Goal: Information Seeking & Learning: Compare options

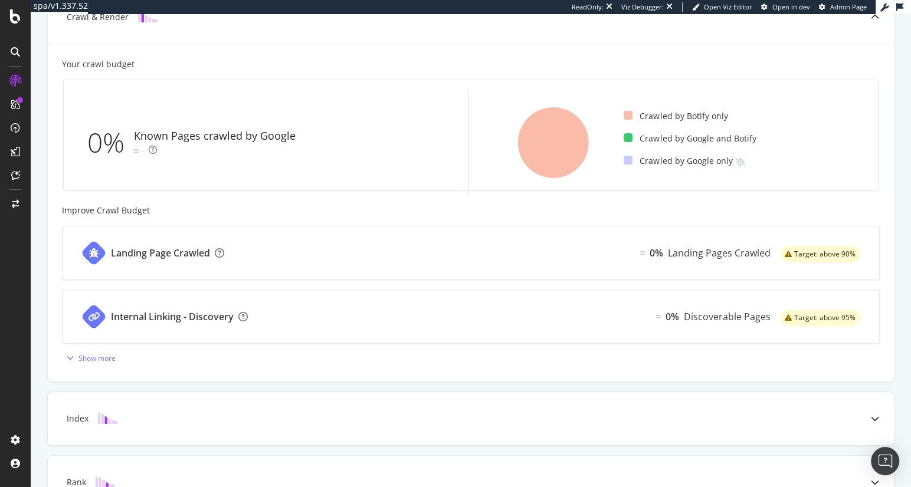
scroll to position [397, 0]
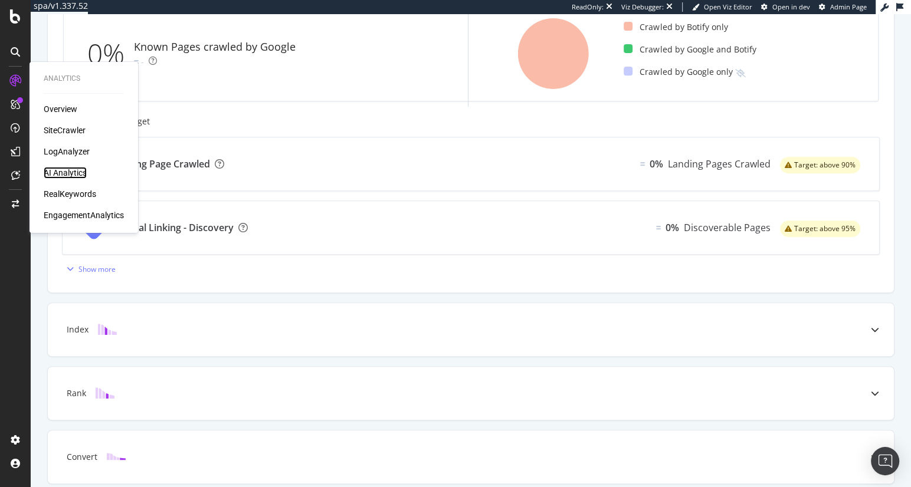
click at [71, 175] on div "AI Analytics" at bounding box center [65, 173] width 43 height 12
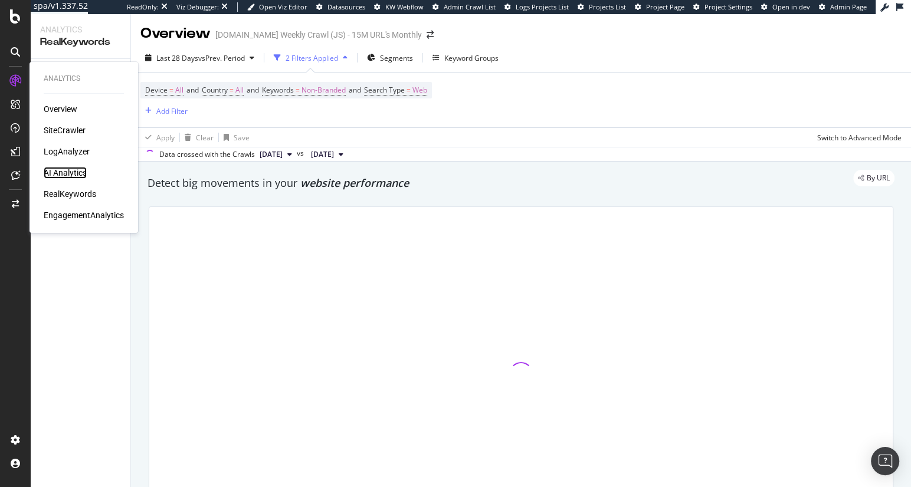
click at [69, 175] on div "AI Analytics" at bounding box center [65, 173] width 43 height 12
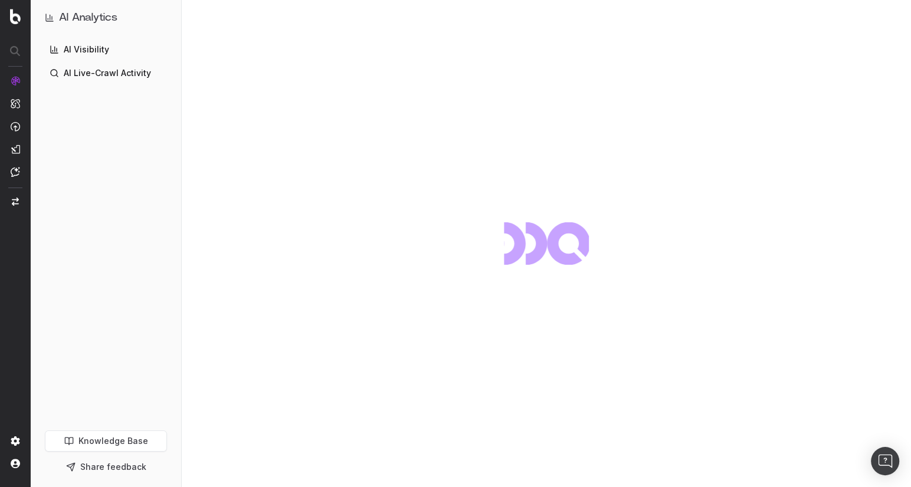
click at [88, 47] on link "AI Visibility" at bounding box center [106, 49] width 132 height 19
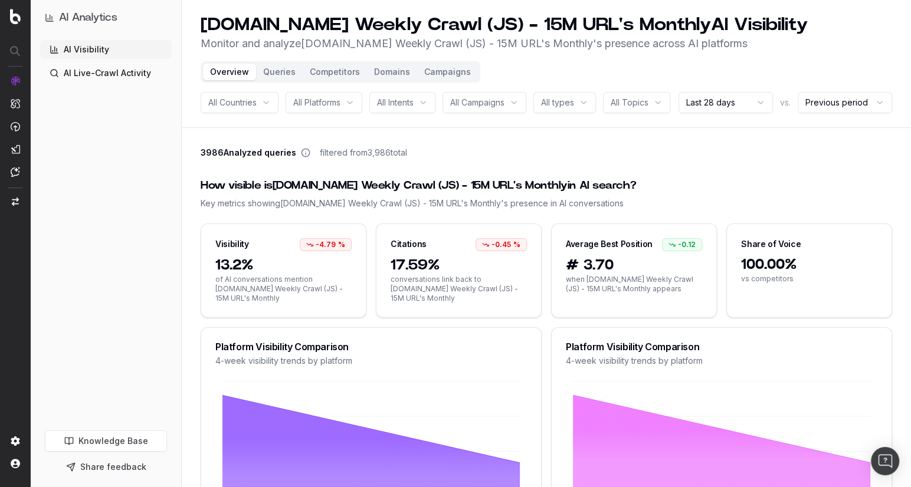
click at [316, 70] on button "Competitors" at bounding box center [335, 72] width 64 height 17
click at [331, 70] on button "Competitors" at bounding box center [335, 72] width 64 height 17
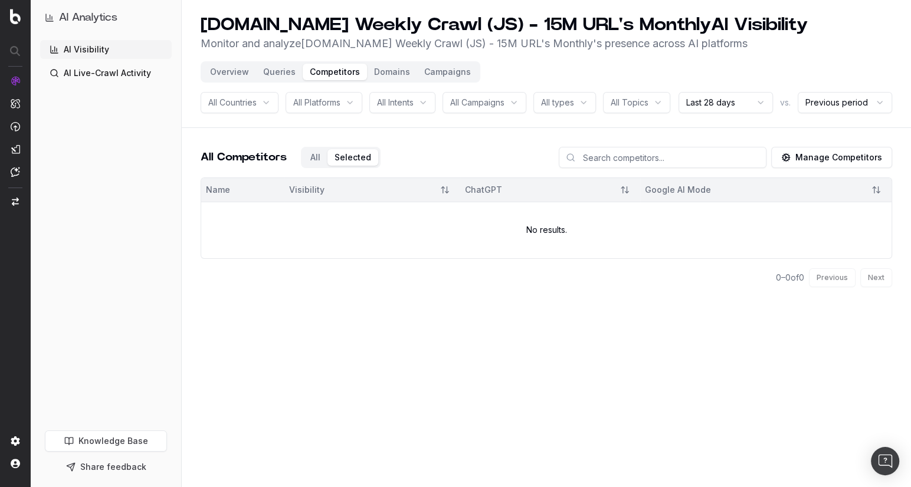
click at [385, 178] on div "All Competitors All Selected Manage Competitors" at bounding box center [546, 162] width 691 height 31
click at [263, 71] on button "Queries" at bounding box center [279, 72] width 47 height 17
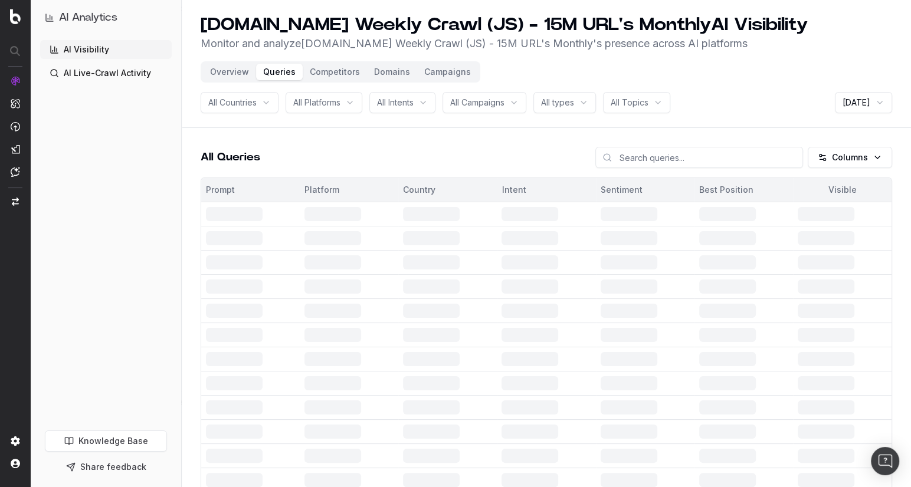
click at [283, 65] on button "Queries" at bounding box center [279, 72] width 47 height 17
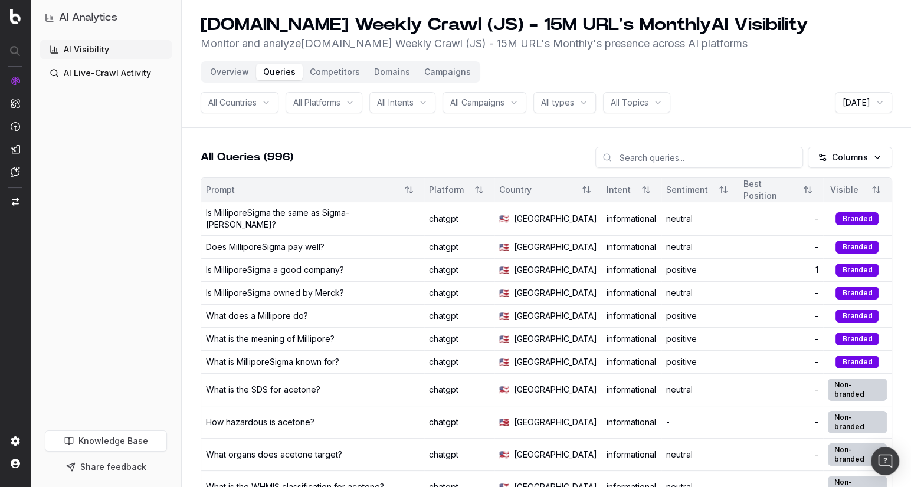
click at [227, 74] on button "Overview" at bounding box center [229, 72] width 53 height 17
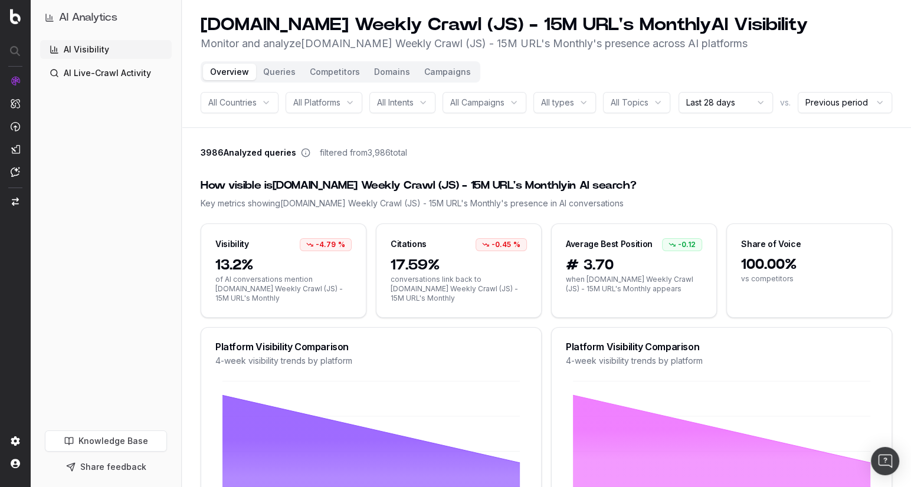
click at [329, 80] on div "Overview Queries Competitors Domains Campaigns" at bounding box center [341, 71] width 280 height 21
click at [324, 79] on button "Competitors" at bounding box center [335, 72] width 64 height 17
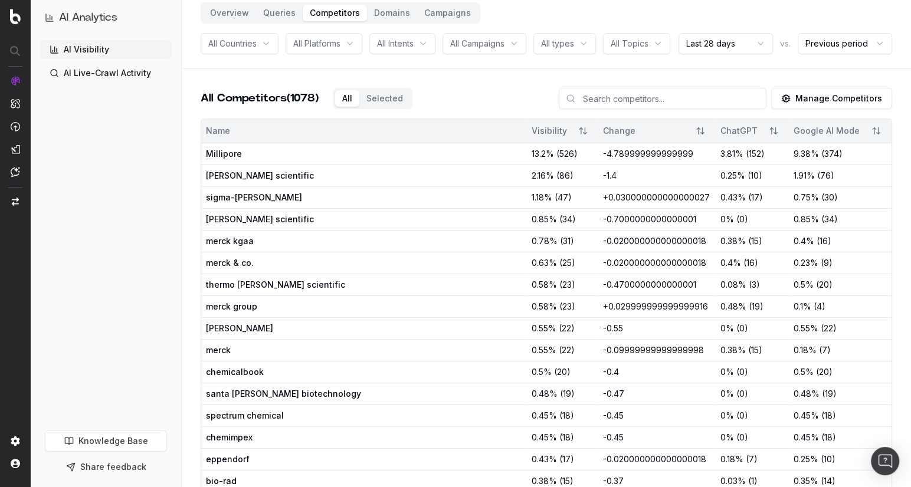
scroll to position [55, 0]
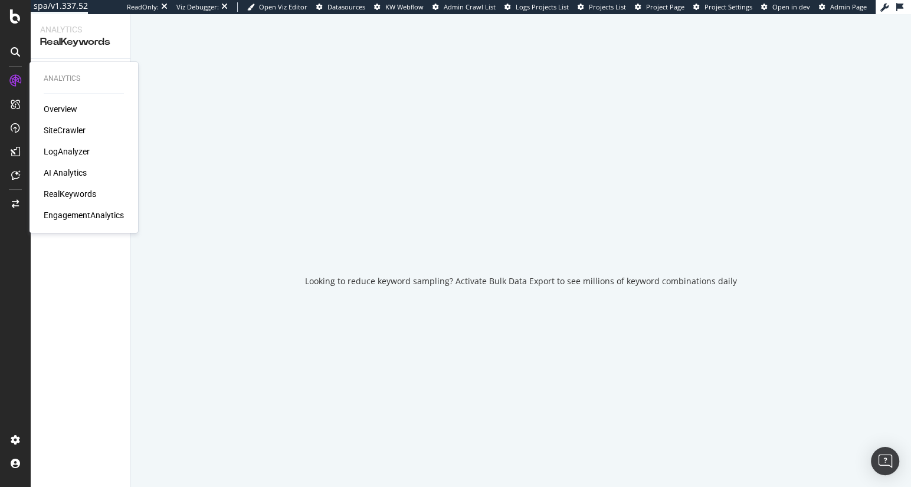
click at [62, 166] on div "Overview SiteCrawler LogAnalyzer AI Analytics RealKeywords EngagementAnalytics" at bounding box center [84, 162] width 80 height 118
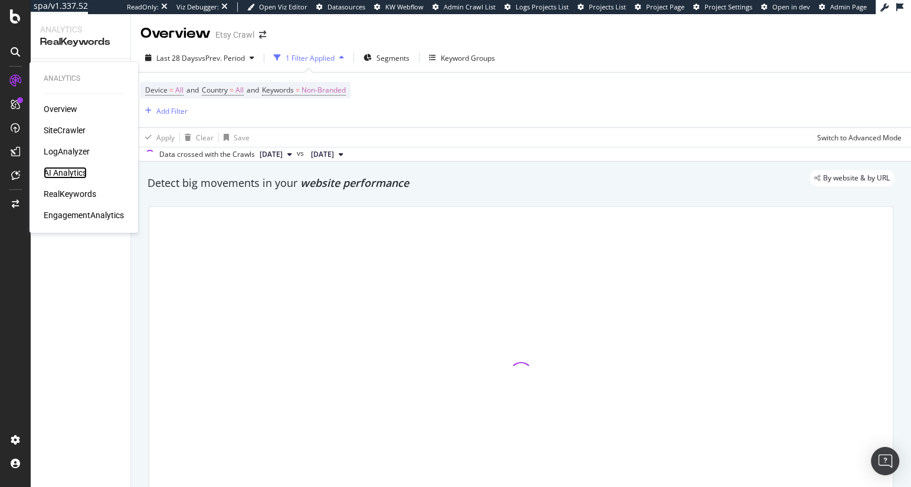
click at [77, 170] on div "AI Analytics" at bounding box center [65, 173] width 43 height 12
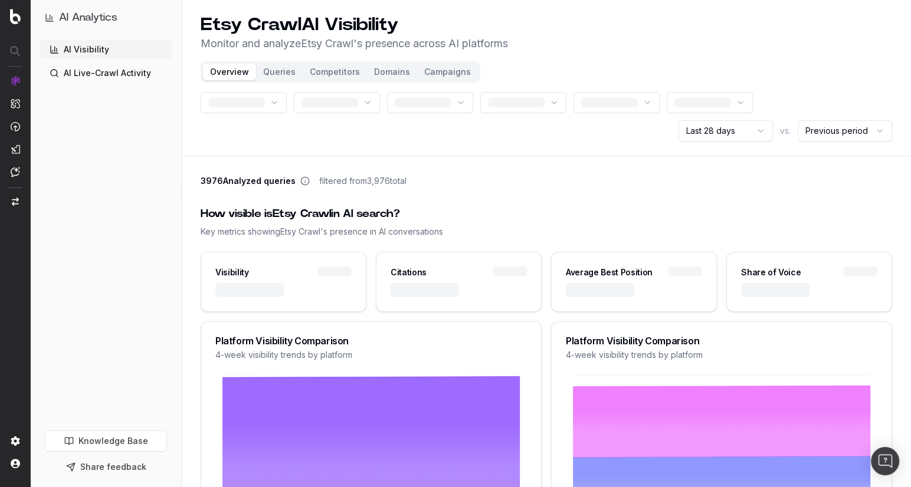
click at [110, 51] on link "AI Visibility" at bounding box center [106, 49] width 132 height 19
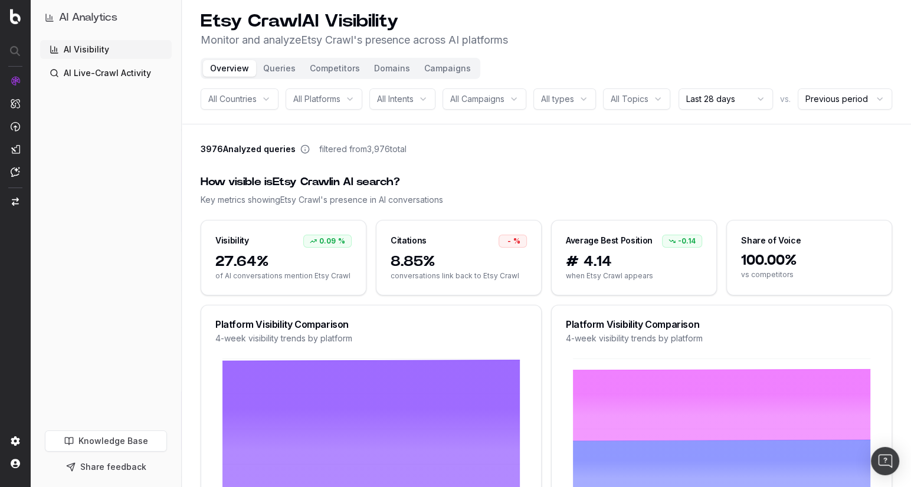
scroll to position [6, 0]
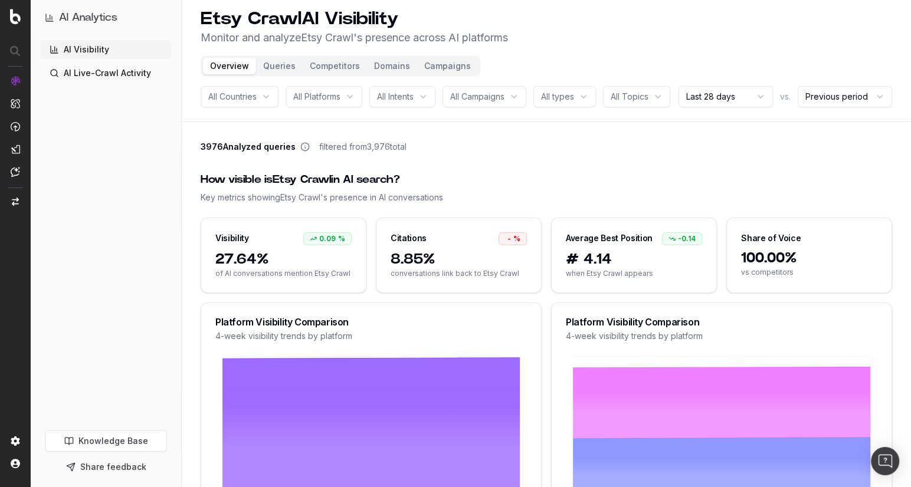
click at [341, 63] on button "Competitors" at bounding box center [335, 66] width 64 height 17
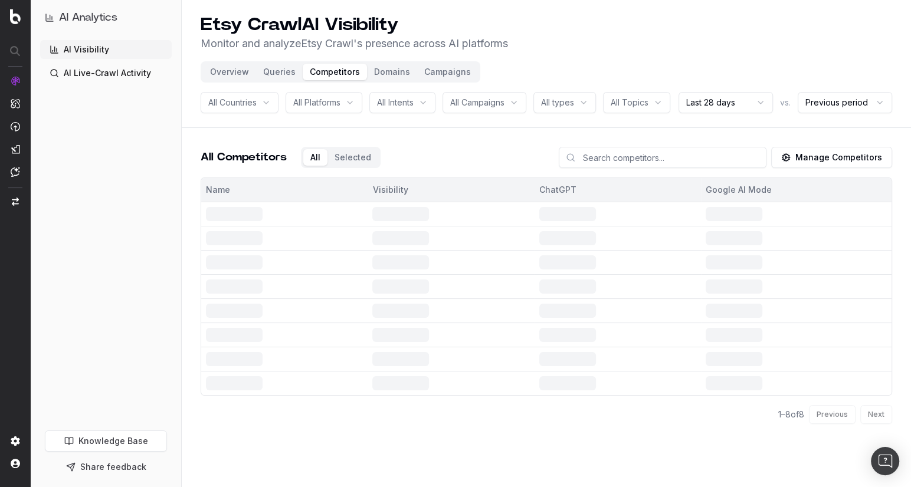
click at [242, 73] on button "Overview" at bounding box center [229, 72] width 53 height 17
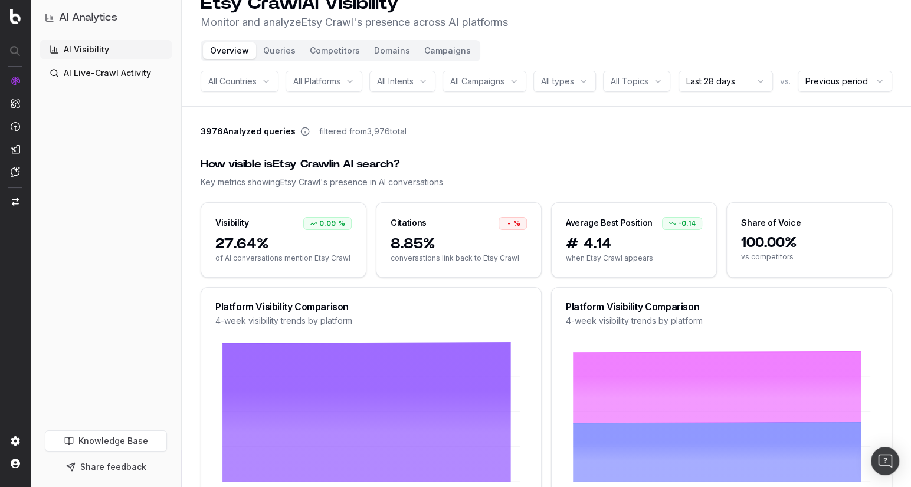
scroll to position [22, 0]
click at [344, 51] on button "Competitors" at bounding box center [335, 50] width 64 height 17
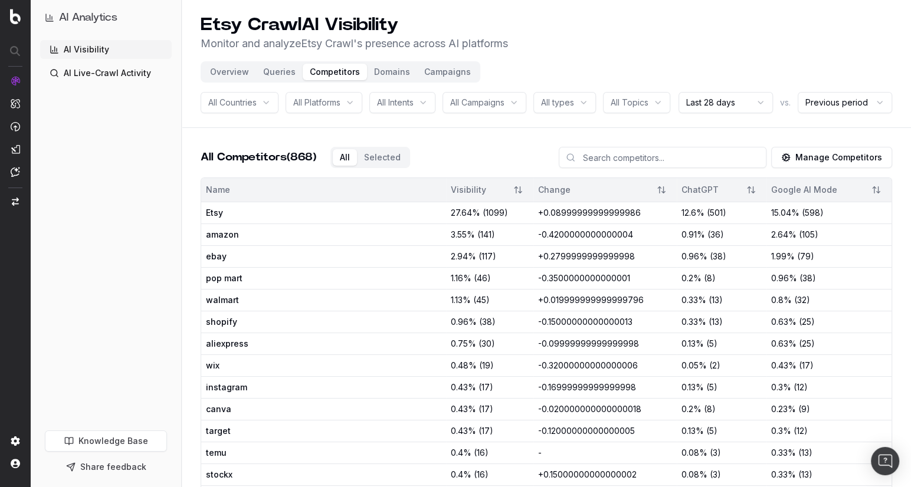
click at [229, 78] on button "Overview" at bounding box center [229, 72] width 53 height 17
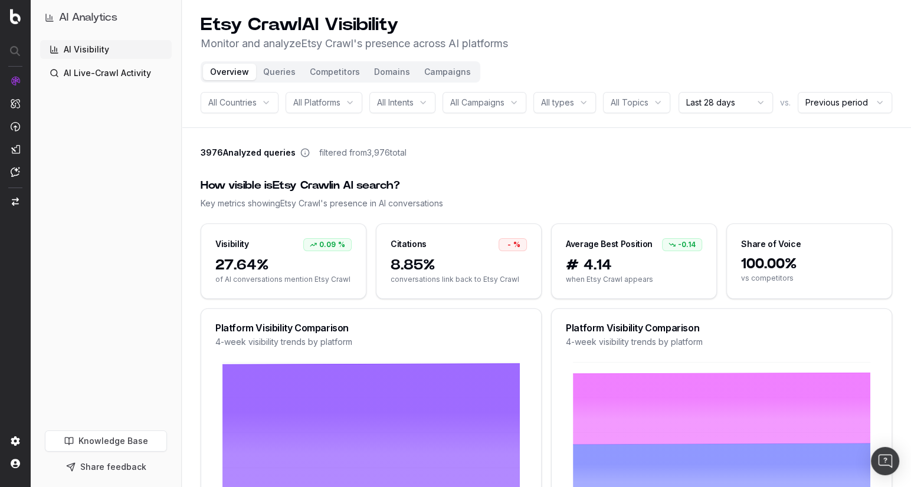
click at [344, 74] on button "Competitors" at bounding box center [335, 72] width 64 height 17
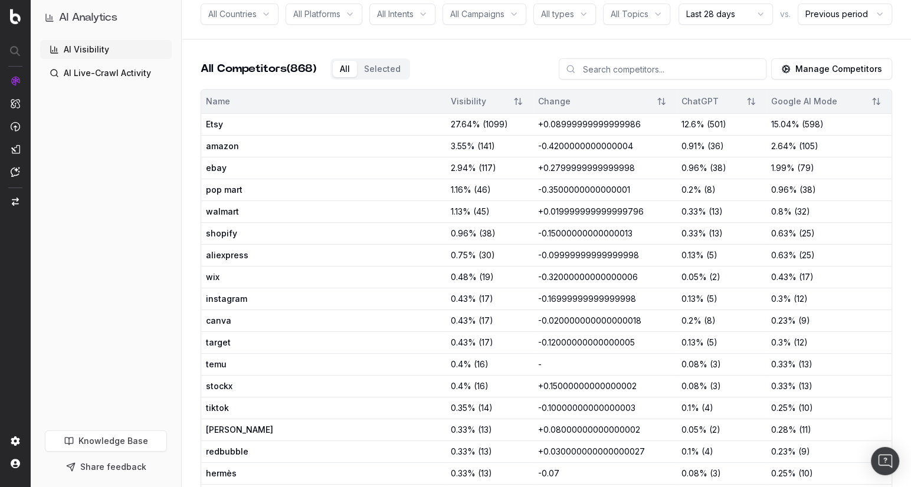
scroll to position [84, 0]
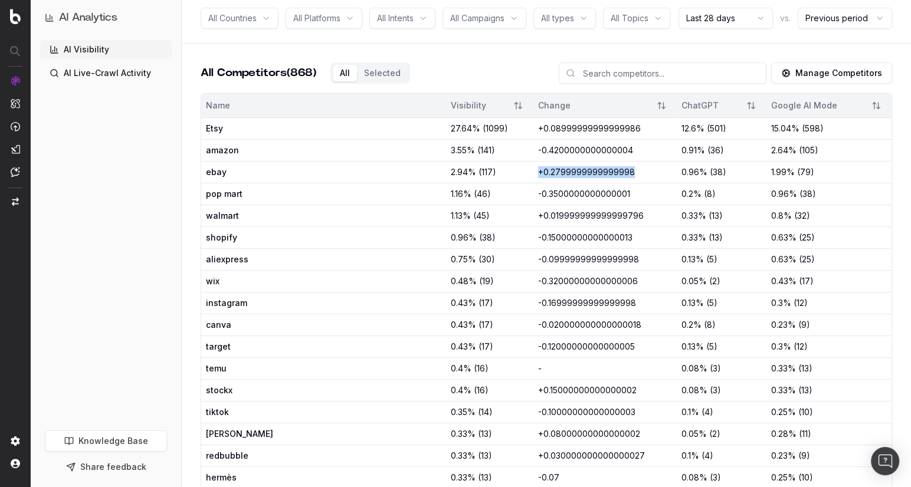
drag, startPoint x: 642, startPoint y: 196, endPoint x: 530, endPoint y: 198, distance: 112.1
click at [533, 183] on td "+0.2799999999999998" at bounding box center [604, 172] width 143 height 22
copy span "+0.2799999999999998"
